Goal: Information Seeking & Learning: Learn about a topic

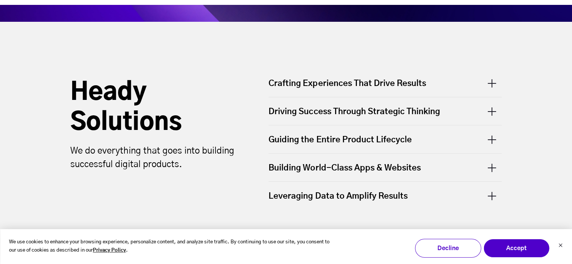
scroll to position [263, 0]
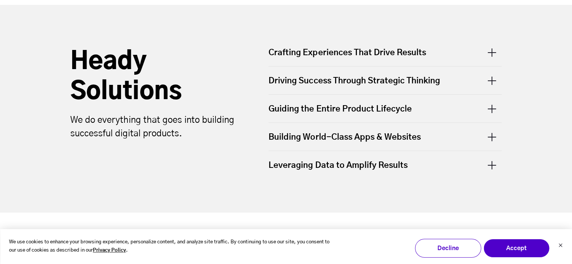
click at [494, 58] on div "Crafting Experiences That Drive Results" at bounding box center [385, 56] width 233 height 19
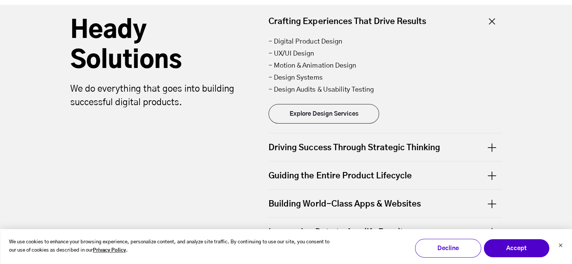
scroll to position [301, 0]
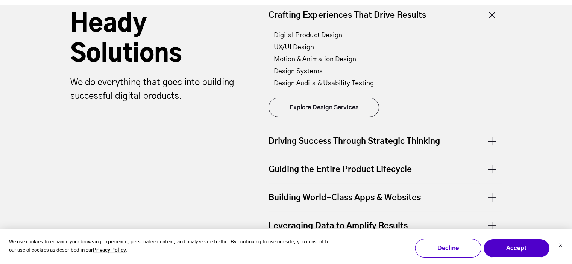
click at [492, 142] on div "Driving Success Through Strategic Thinking" at bounding box center [385, 141] width 233 height 28
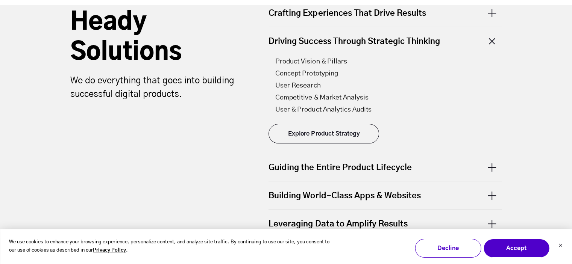
scroll to position [339, 0]
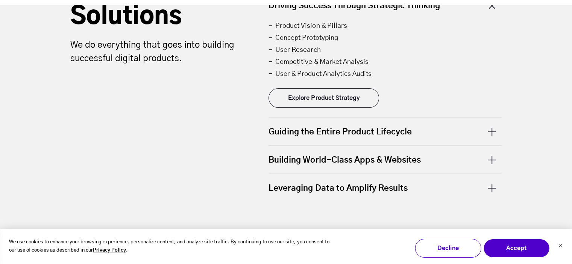
click at [489, 129] on div "Guiding the Entire Product Lifecycle" at bounding box center [385, 132] width 233 height 28
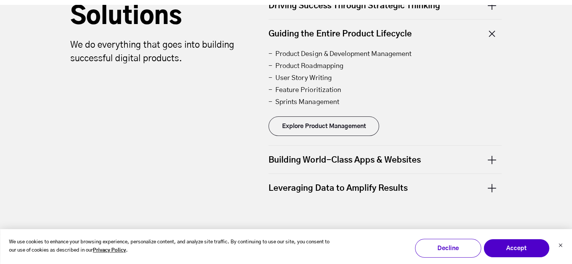
click at [492, 160] on div "Building World-Class Apps & Websites" at bounding box center [385, 160] width 233 height 28
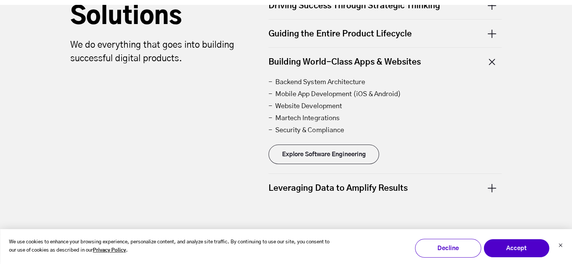
click at [489, 186] on div "Leveraging Data to Amplify Results" at bounding box center [385, 188] width 233 height 28
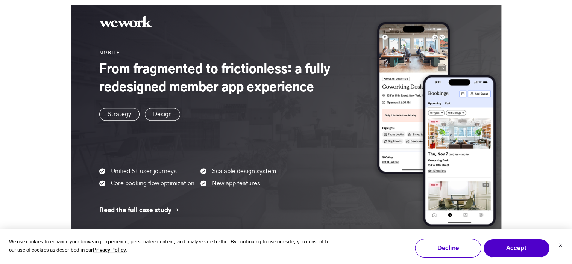
scroll to position [978, 0]
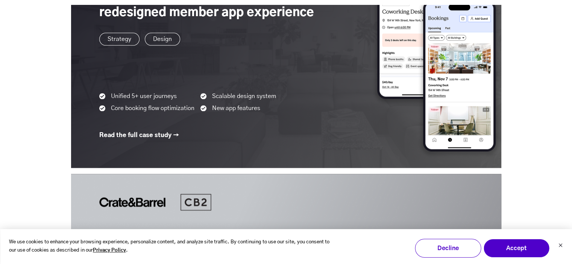
click at [117, 132] on link at bounding box center [286, 40] width 430 height 257
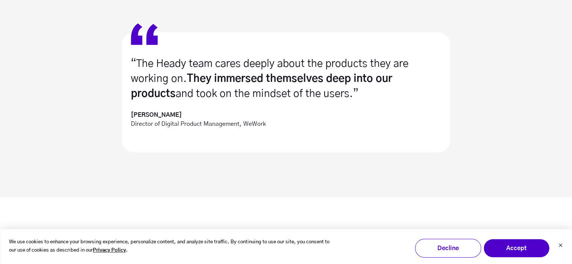
scroll to position [790, 0]
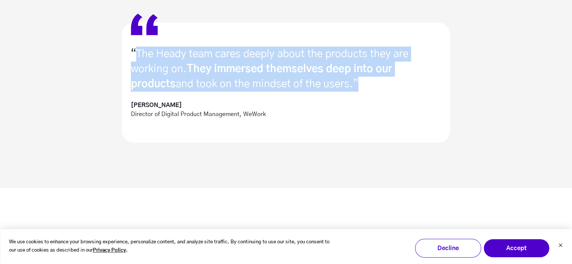
drag, startPoint x: 355, startPoint y: 85, endPoint x: 136, endPoint y: 54, distance: 221.1
click at [136, 54] on p "“The Heady team cares deeply about the products they are working on. They immer…" at bounding box center [286, 69] width 310 height 45
copy p "The Heady team cares deeply about the products they are working on. They immers…"
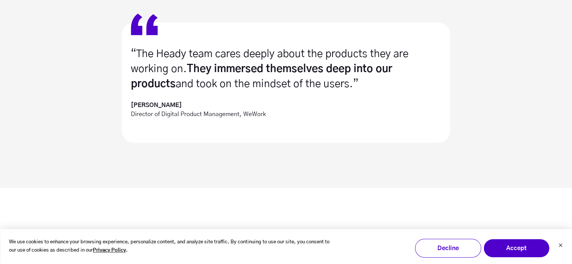
click at [65, 28] on div "“The Heady team cares deeply about the products they are working on. They immer…" at bounding box center [286, 90] width 572 height 196
click at [78, 100] on div "“The Heady team cares deeply about the products they are working on. They immer…" at bounding box center [286, 90] width 572 height 196
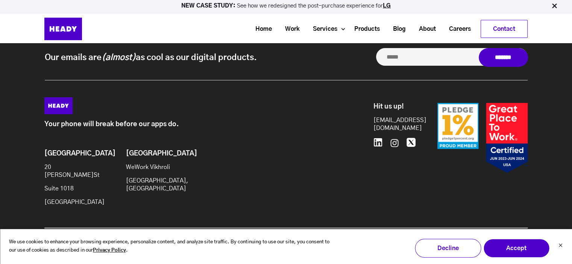
scroll to position [3048, 0]
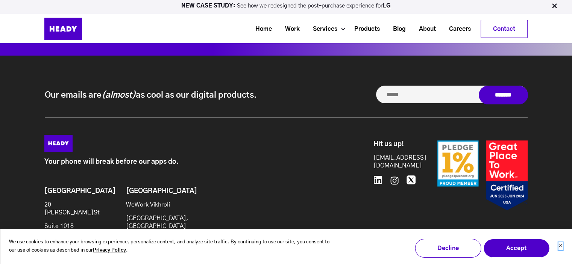
click at [561, 246] on icon "Dismiss cookie banner" at bounding box center [560, 245] width 3 height 3
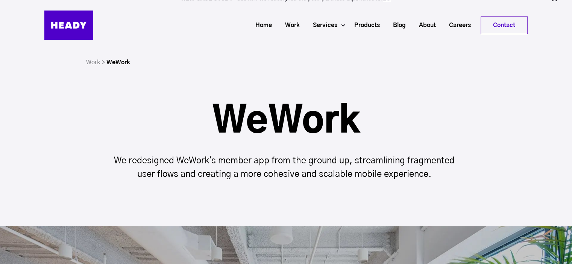
scroll to position [0, 0]
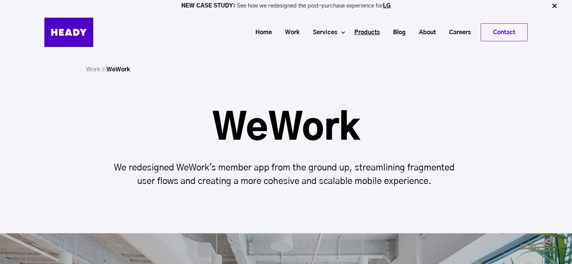
click at [365, 30] on link "Products" at bounding box center [364, 33] width 39 height 14
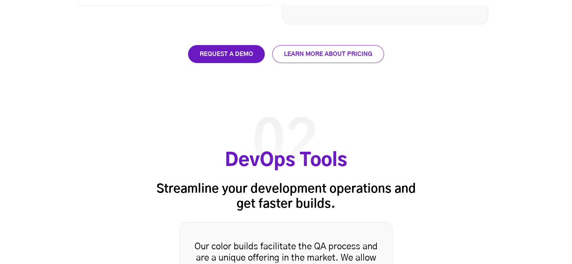
scroll to position [1354, 0]
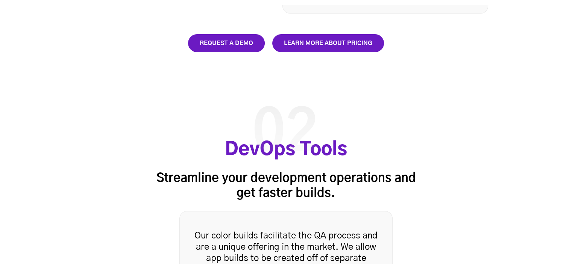
click at [297, 45] on link "Learn more about pricing" at bounding box center [328, 43] width 112 height 18
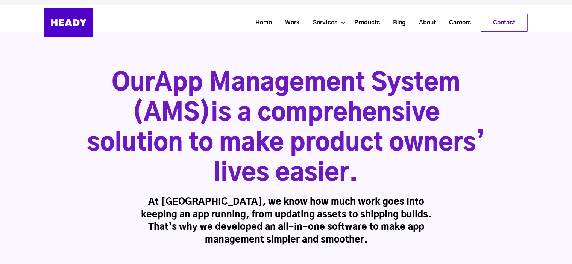
scroll to position [0, 0]
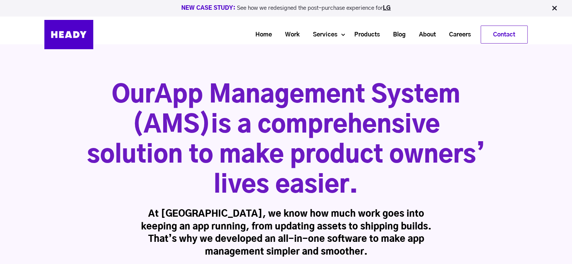
click at [213, 6] on strong "NEW CASE STUDY:" at bounding box center [209, 8] width 56 height 6
click at [386, 8] on link "LG" at bounding box center [387, 8] width 8 height 6
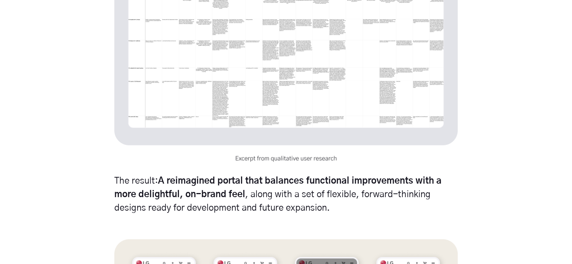
scroll to position [2295, 0]
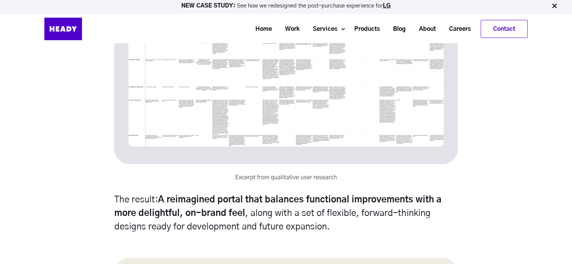
click at [258, 88] on img at bounding box center [285, 85] width 343 height 193
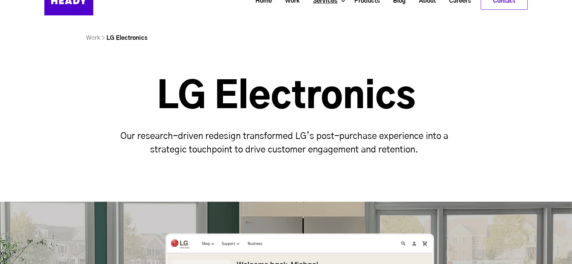
scroll to position [38, 0]
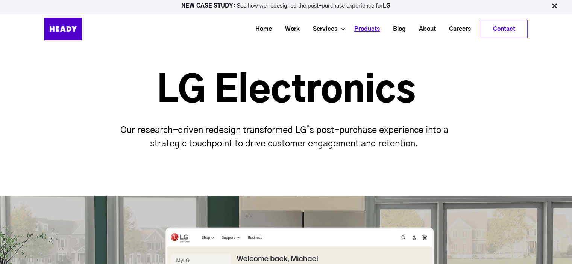
click at [371, 30] on link "Products" at bounding box center [364, 29] width 39 height 14
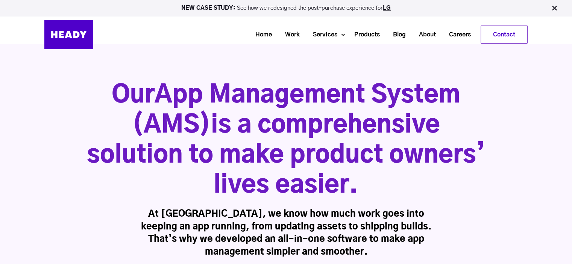
click at [429, 32] on link "About" at bounding box center [425, 35] width 30 height 14
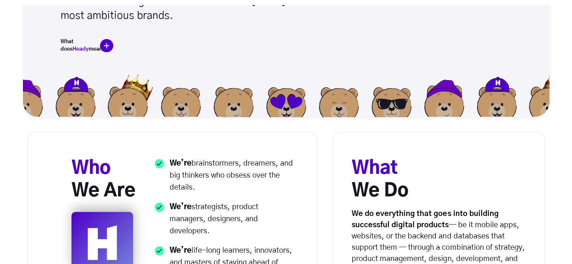
scroll to position [188, 0]
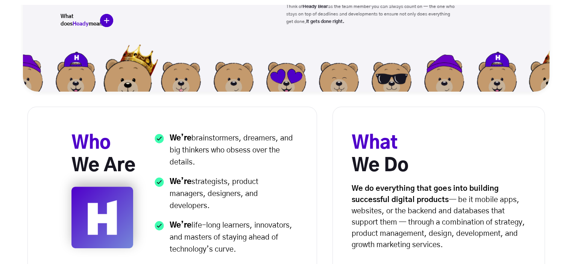
click at [132, 70] on img at bounding box center [128, 74] width 63 height 63
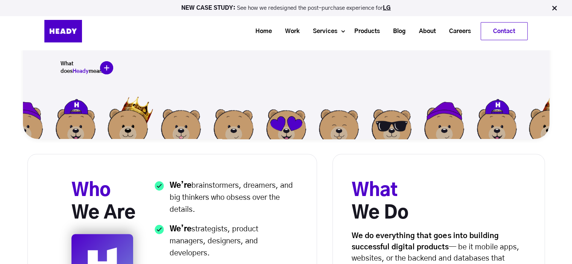
scroll to position [113, 0]
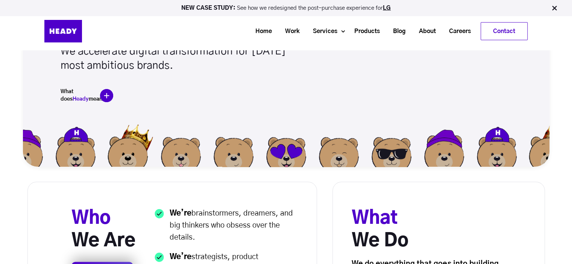
click at [107, 96] on img at bounding box center [106, 95] width 13 height 13
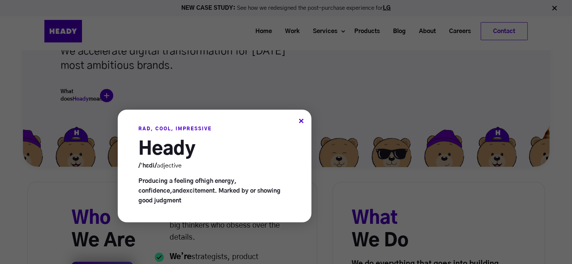
click at [301, 121] on div "×" at bounding box center [301, 122] width 5 height 8
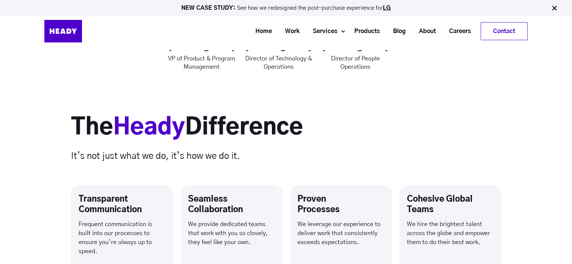
scroll to position [1091, 0]
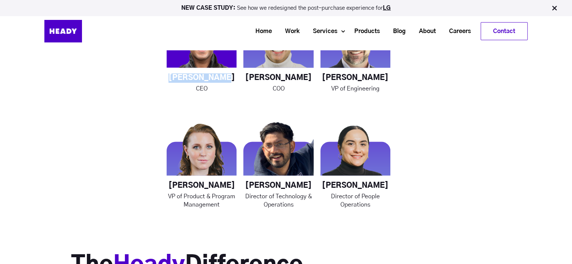
drag, startPoint x: 225, startPoint y: 76, endPoint x: 179, endPoint y: 78, distance: 46.3
click at [179, 78] on h4 "[PERSON_NAME]" at bounding box center [202, 77] width 70 height 9
copy h4 "[PERSON_NAME]"
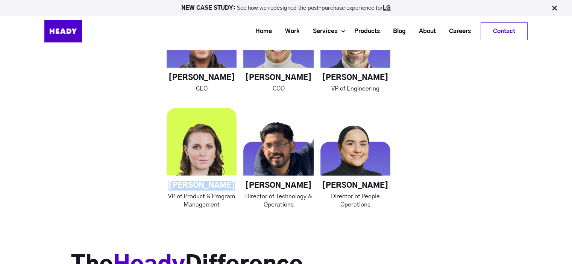
drag, startPoint x: 215, startPoint y: 186, endPoint x: 176, endPoint y: 185, distance: 38.8
click at [176, 185] on h4 "[PERSON_NAME]" at bounding box center [202, 185] width 70 height 9
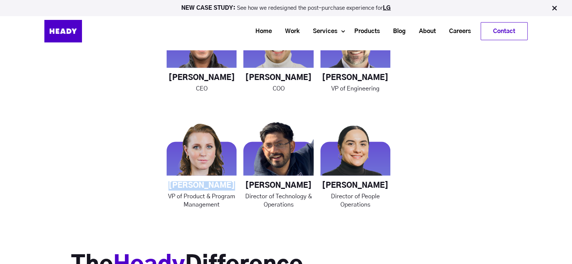
copy h4 "[PERSON_NAME]"
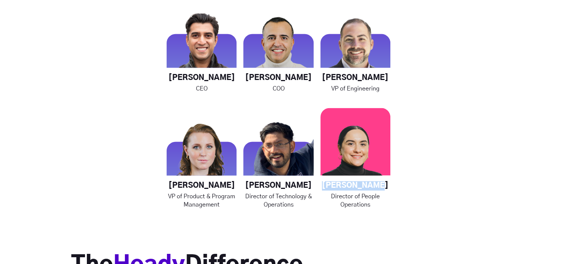
drag, startPoint x: 368, startPoint y: 186, endPoint x: 330, endPoint y: 185, distance: 38.0
click at [330, 185] on h4 "[PERSON_NAME]" at bounding box center [356, 185] width 70 height 9
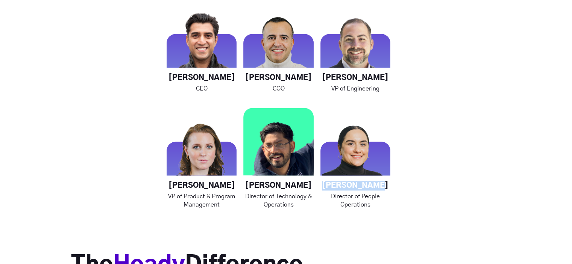
drag, startPoint x: 302, startPoint y: 184, endPoint x: 257, endPoint y: 184, distance: 45.5
click at [257, 184] on h4 "[PERSON_NAME]" at bounding box center [278, 185] width 70 height 9
copy h4 "[PERSON_NAME]"
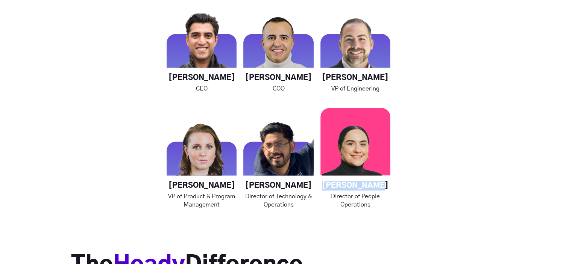
drag, startPoint x: 384, startPoint y: 186, endPoint x: 330, endPoint y: 186, distance: 53.4
click at [330, 186] on h4 "[PERSON_NAME]" at bounding box center [356, 185] width 70 height 9
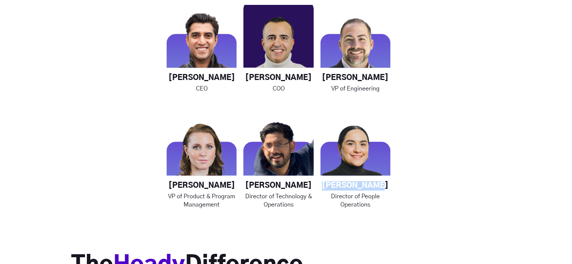
copy h4 "[PERSON_NAME]"
